Goal: Task Accomplishment & Management: Manage account settings

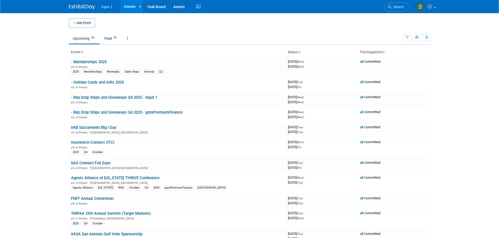
click at [54, 117] on body "Input 1 Events Add Event Bulk Upload Events Shareable Event Boards Recently Vie…" at bounding box center [249, 119] width 499 height 238
click at [83, 162] on link "IIAG Connect Fall Expo" at bounding box center [91, 163] width 40 height 5
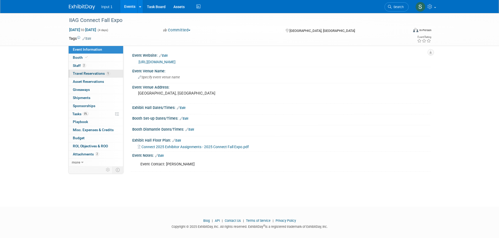
click at [78, 76] on link "1 Travel Reservations 1" at bounding box center [96, 74] width 54 height 8
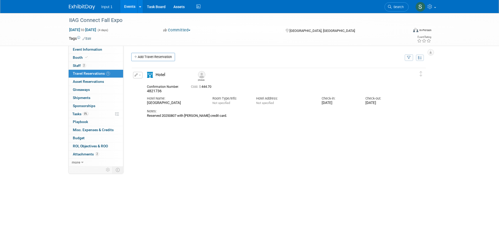
drag, startPoint x: 195, startPoint y: 104, endPoint x: 143, endPoint y: 106, distance: 51.6
click at [143, 105] on div "Hotel Name: Hyatt Place Athens Downtown" at bounding box center [175, 100] width 65 height 12
copy div "Hyatt Place Athens Downtown"
click at [292, 207] on div "Delete Reservation Bruce 4821736 Cost: $ 444.70" at bounding box center [278, 145] width 295 height 157
